Goal: Transaction & Acquisition: Purchase product/service

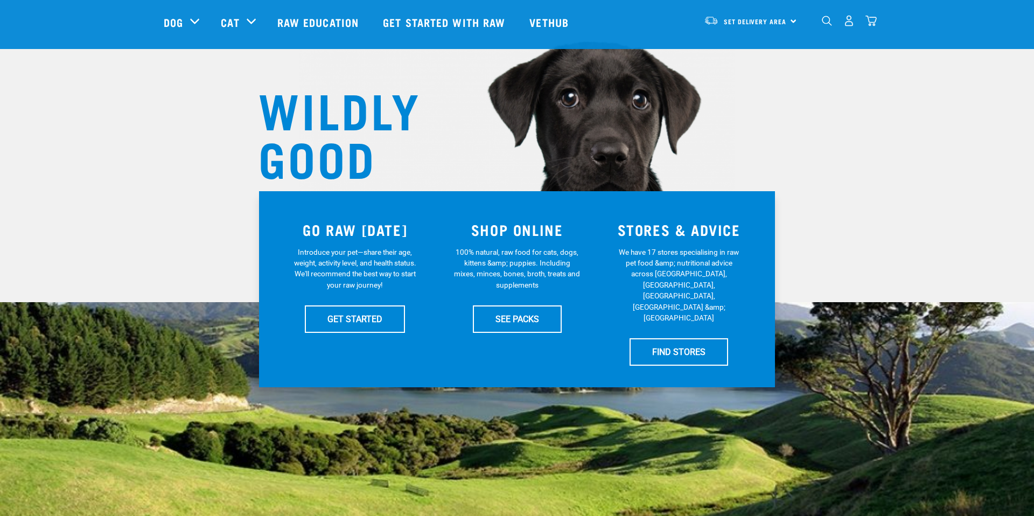
scroll to position [64, 0]
click at [530, 331] on link "SEE PACKS" at bounding box center [517, 319] width 89 height 27
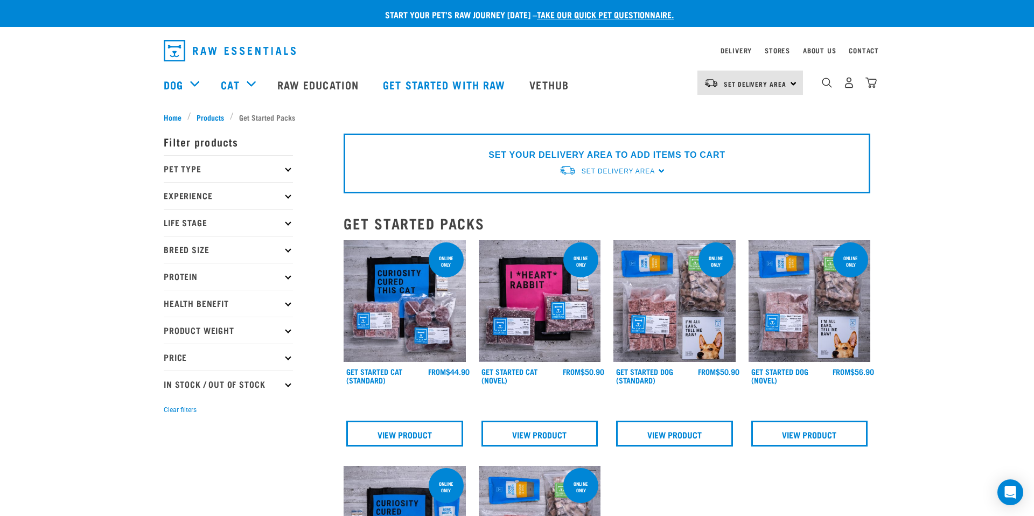
scroll to position [46, 0]
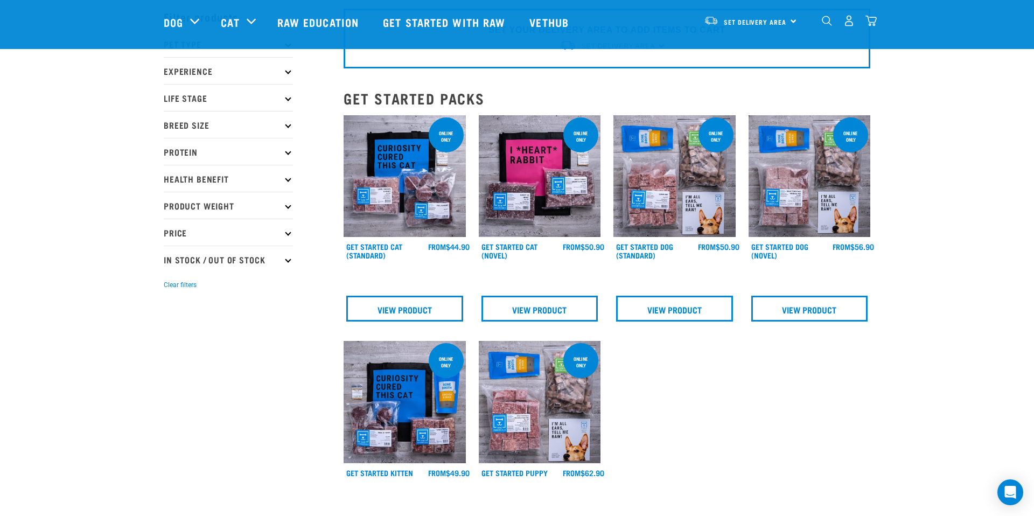
click at [631, 250] on h4 "Get Started Dog (Standard)" at bounding box center [657, 253] width 82 height 22
click at [630, 244] on link "Get Started Dog (Standard)" at bounding box center [644, 250] width 57 height 12
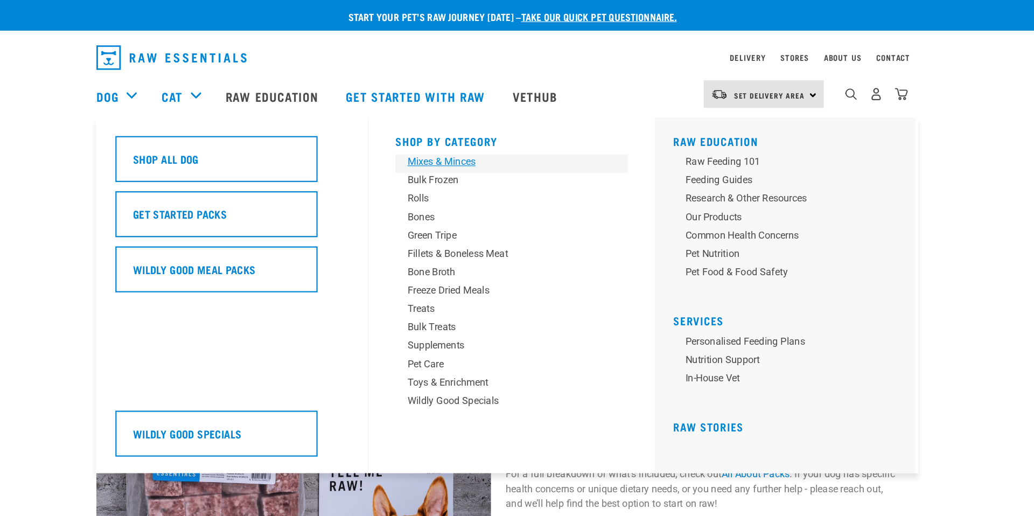
click at [445, 136] on div "Mixes & Minces" at bounding box center [521, 142] width 168 height 13
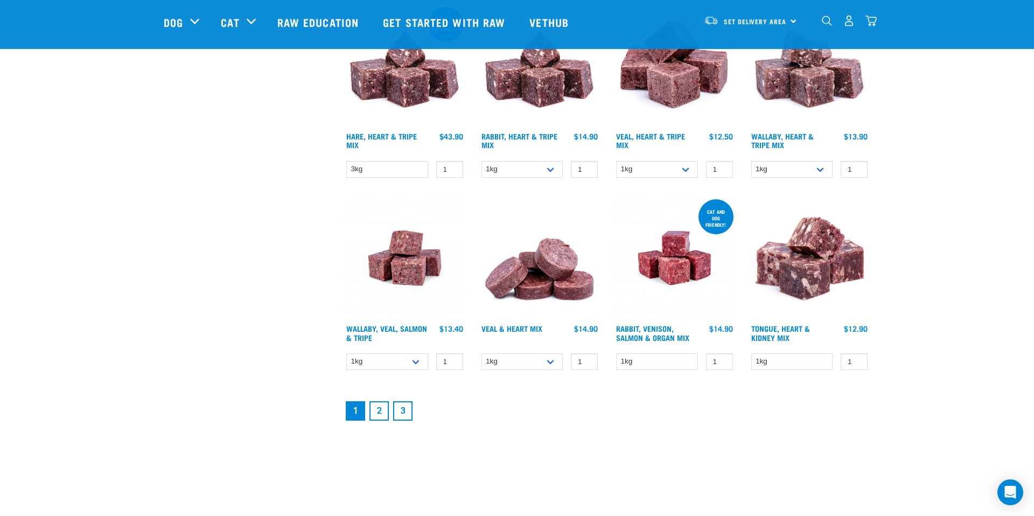
scroll to position [1318, 0]
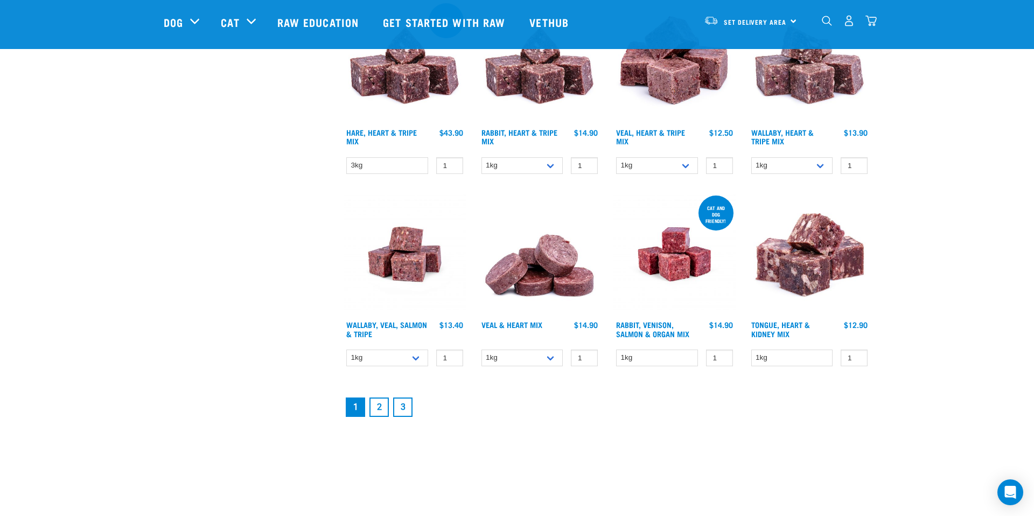
click at [376, 410] on link "2" at bounding box center [378, 406] width 19 height 19
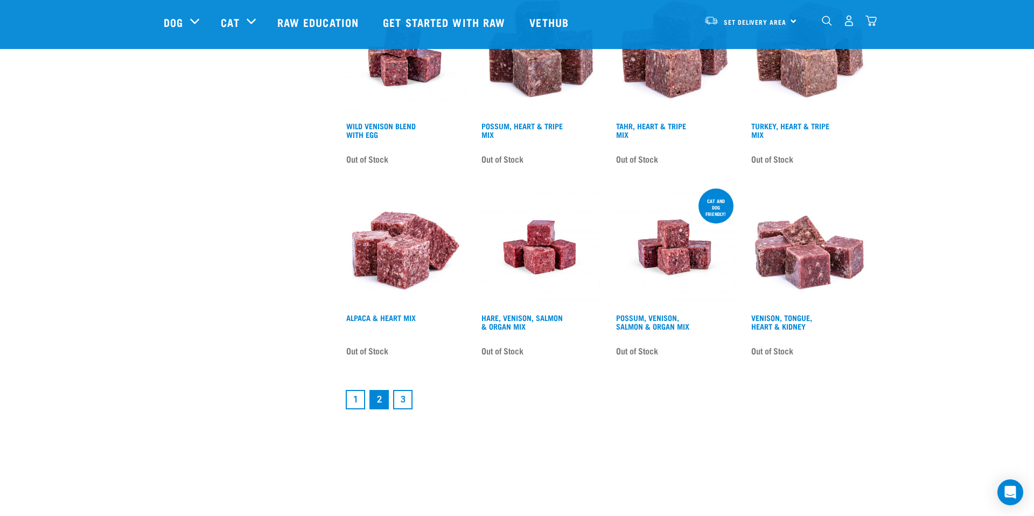
scroll to position [1331, 0]
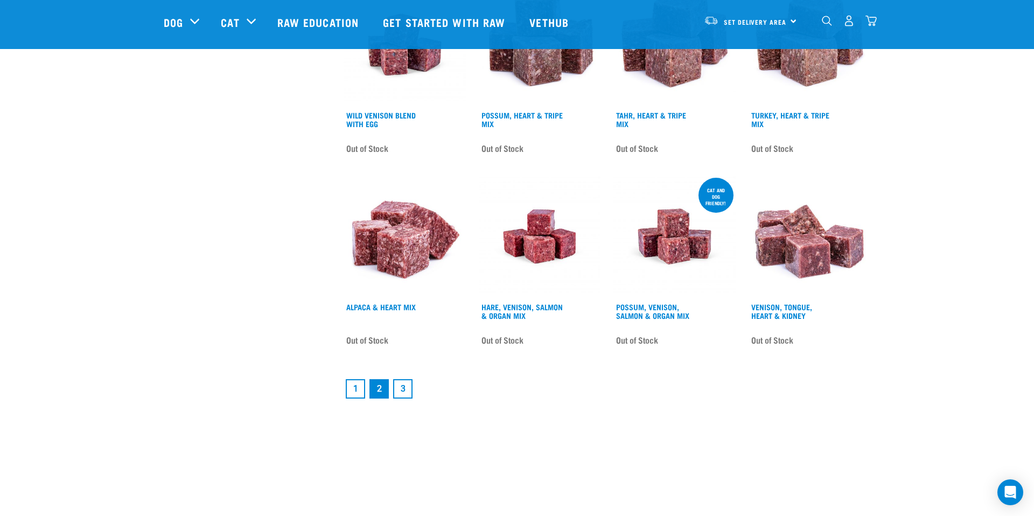
click at [405, 388] on link "3" at bounding box center [402, 388] width 19 height 19
